Goal: Task Accomplishment & Management: Complete application form

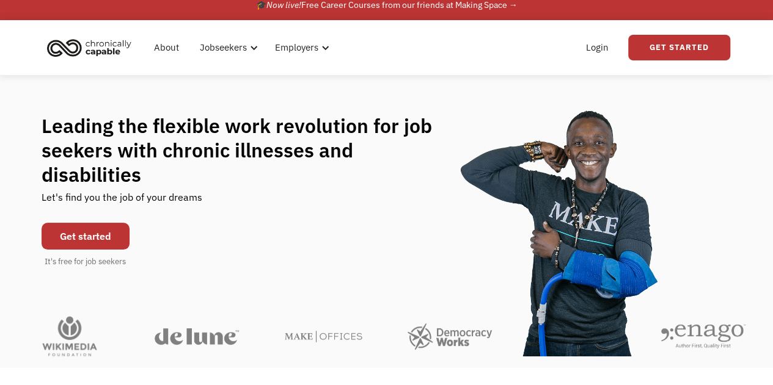
scroll to position [11, 0]
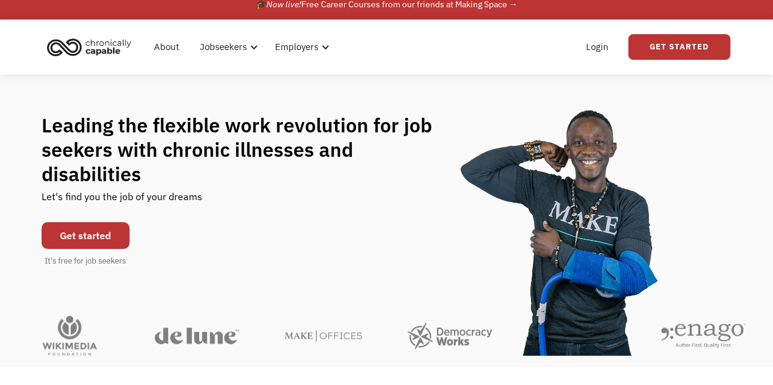
click at [107, 235] on link "Get started" at bounding box center [86, 235] width 88 height 27
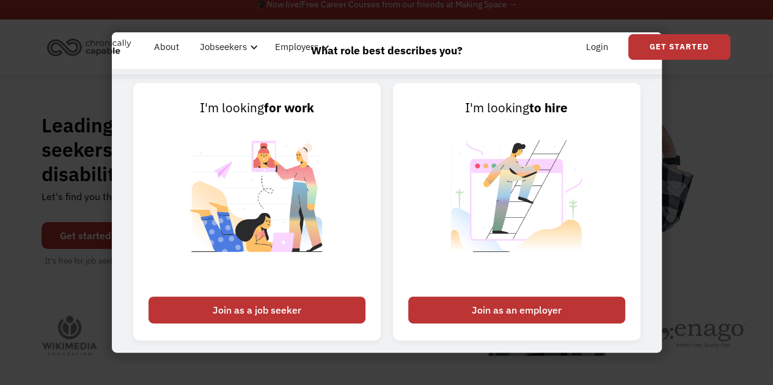
click at [188, 308] on div "Join as a job seeker" at bounding box center [256, 310] width 217 height 27
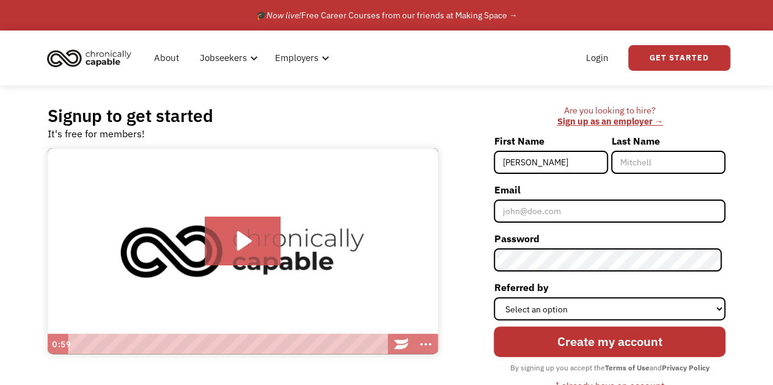
type input "[PERSON_NAME]"
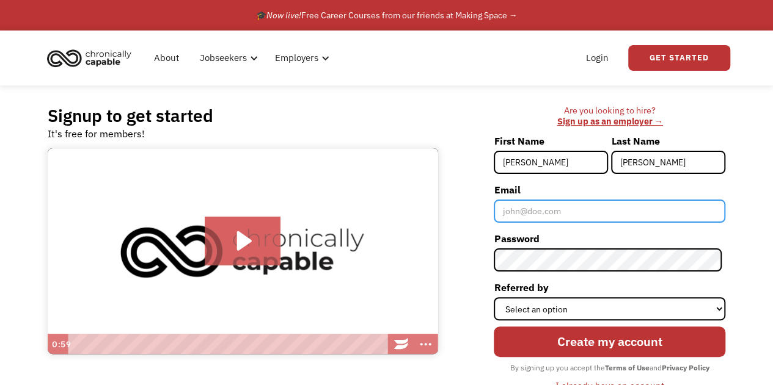
click at [553, 214] on input "Email" at bounding box center [610, 211] width 232 height 23
type input "[EMAIL_ADDRESS][DOMAIN_NAME]"
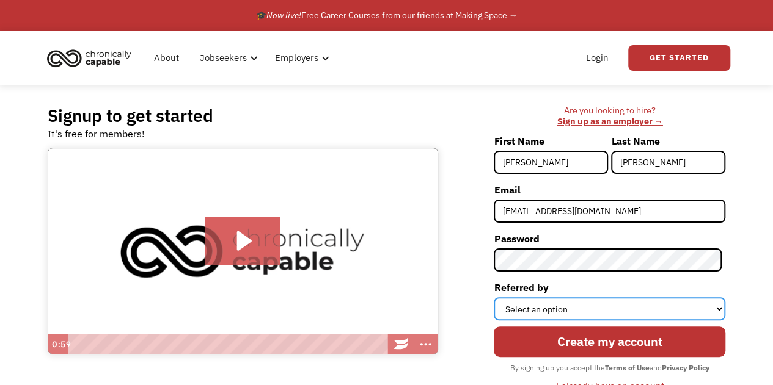
click at [610, 306] on select "Select an option Instagram Facebook Twitter Search Engine News Article Word of …" at bounding box center [610, 308] width 232 height 23
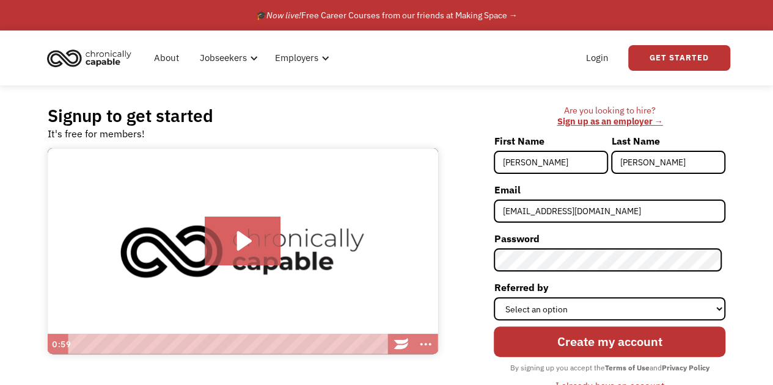
click at [452, 290] on div "Are you looking to hire? ‍ Sign up as an employer → First Name [PERSON_NAME] La…" at bounding box center [588, 255] width 276 height 301
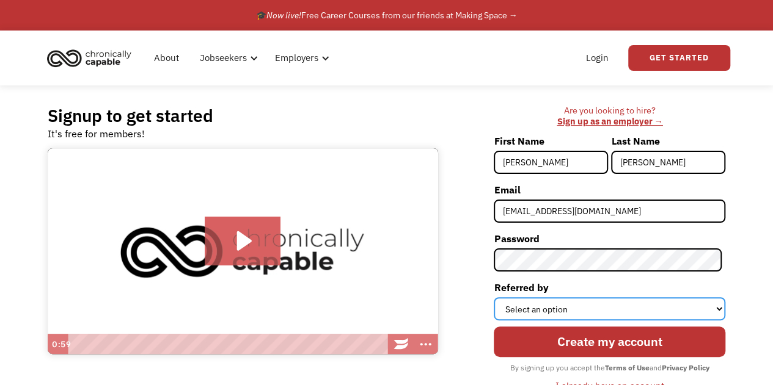
click at [511, 307] on select "Select an option Instagram Facebook Twitter Search Engine News Article Word of …" at bounding box center [610, 308] width 232 height 23
select select "Other"
click at [497, 297] on select "Select an option Instagram Facebook Twitter Search Engine News Article Word of …" at bounding box center [610, 308] width 232 height 23
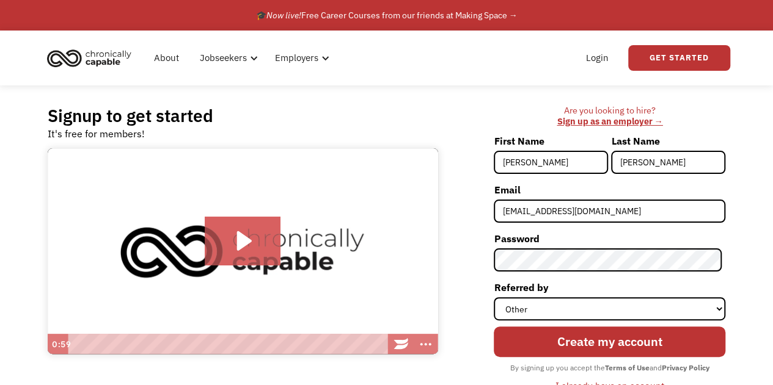
click at [517, 341] on input "Create my account" at bounding box center [610, 342] width 232 height 30
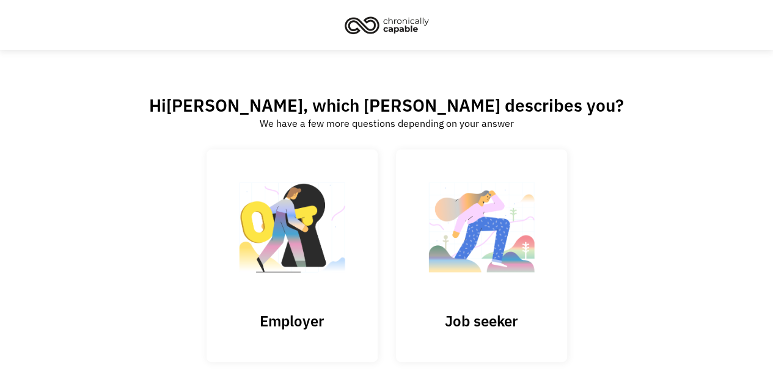
click at [431, 254] on img at bounding box center [481, 233] width 122 height 119
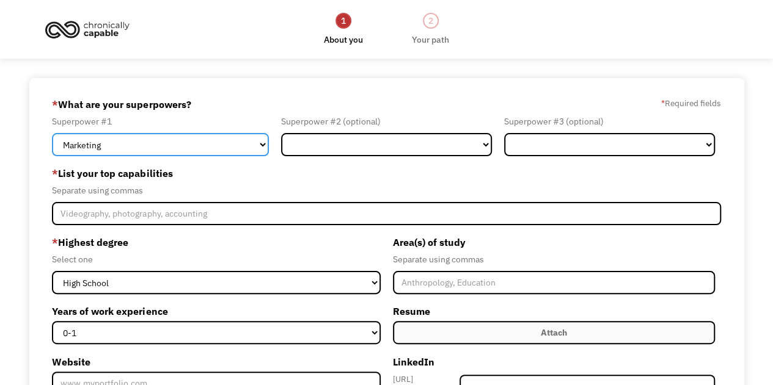
click at [255, 145] on select "Marketing Human Resources Finance Technology Operations Sales Industrial & Manu…" at bounding box center [160, 144] width 217 height 23
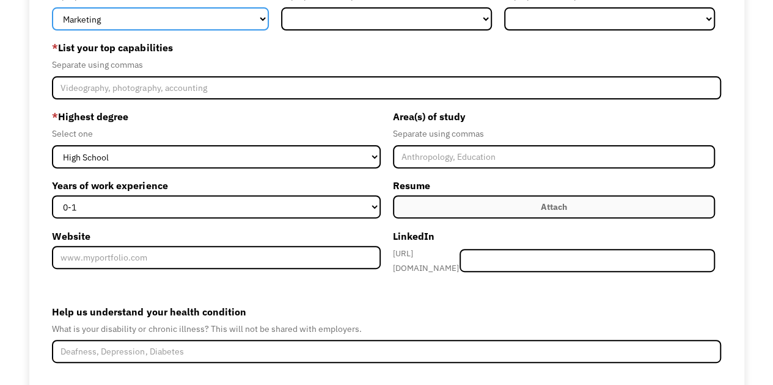
scroll to position [98, 0]
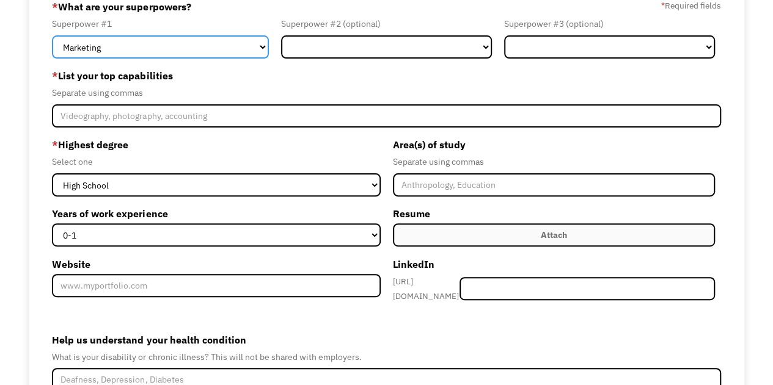
click at [192, 45] on select "Marketing Human Resources Finance Technology Operations Sales Industrial & Manu…" at bounding box center [160, 46] width 217 height 23
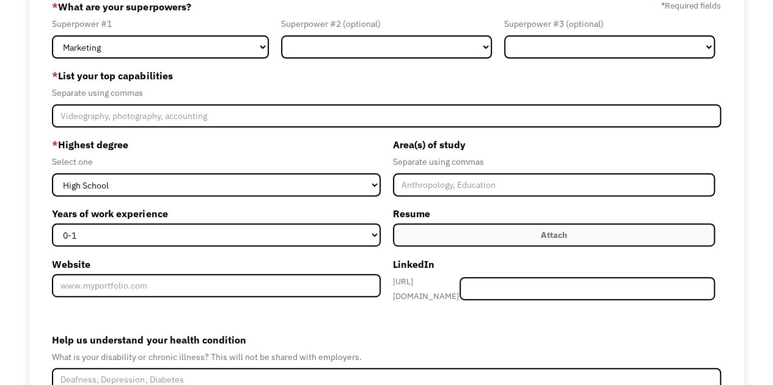
click at [316, 143] on label "* Highest degree" at bounding box center [216, 145] width 328 height 20
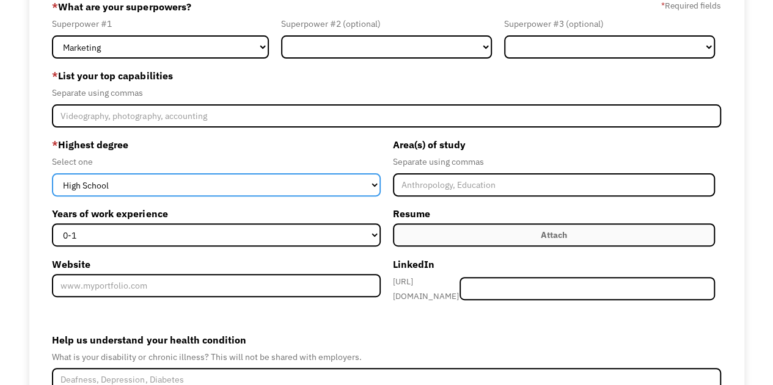
click at [308, 181] on select "High School Associates Bachelors Master's PhD" at bounding box center [216, 184] width 328 height 23
